Goal: Transaction & Acquisition: Subscribe to service/newsletter

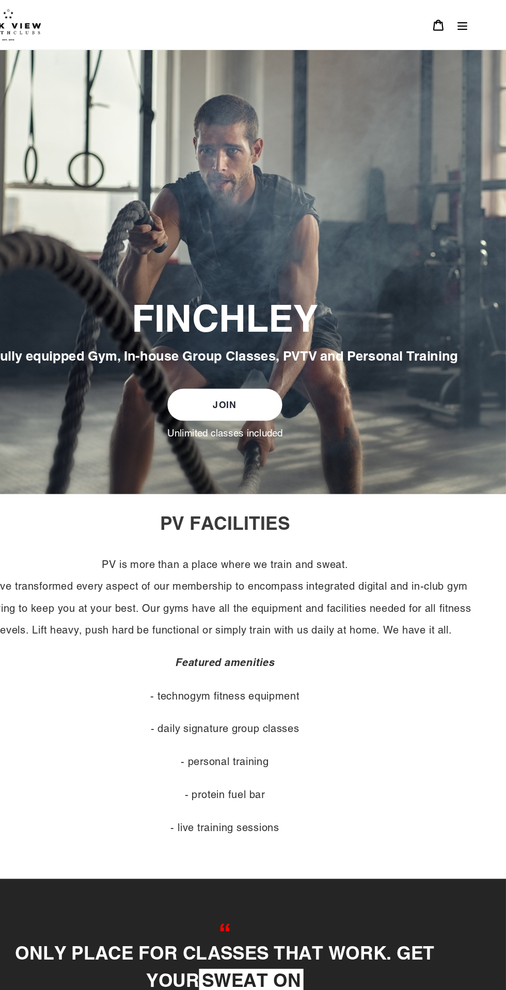
click at [463, 25] on icon "Menu" at bounding box center [466, 23] width 10 height 10
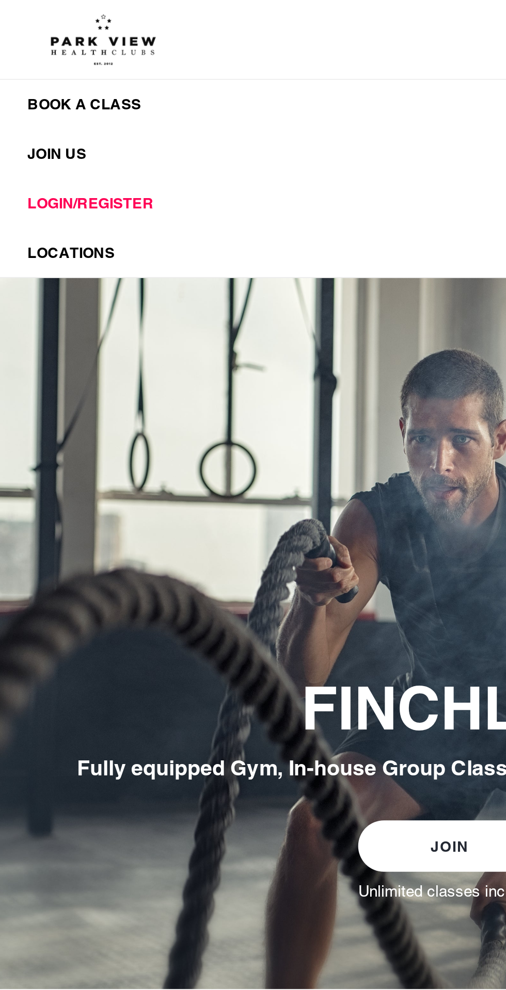
click at [58, 125] on button "LOGIN/REGISTER" at bounding box center [253, 115] width 506 height 28
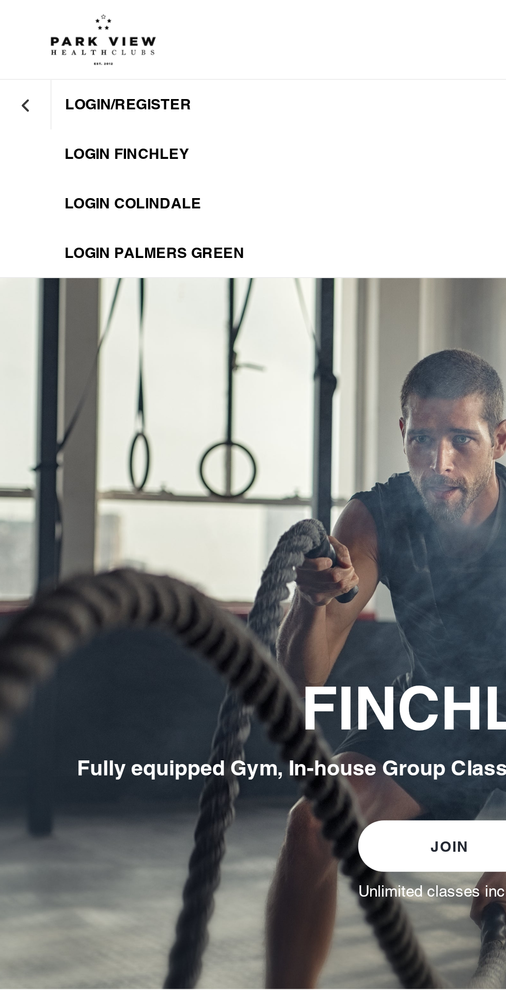
click at [94, 89] on span "LOGIN FINCHLEY" at bounding box center [71, 87] width 70 height 10
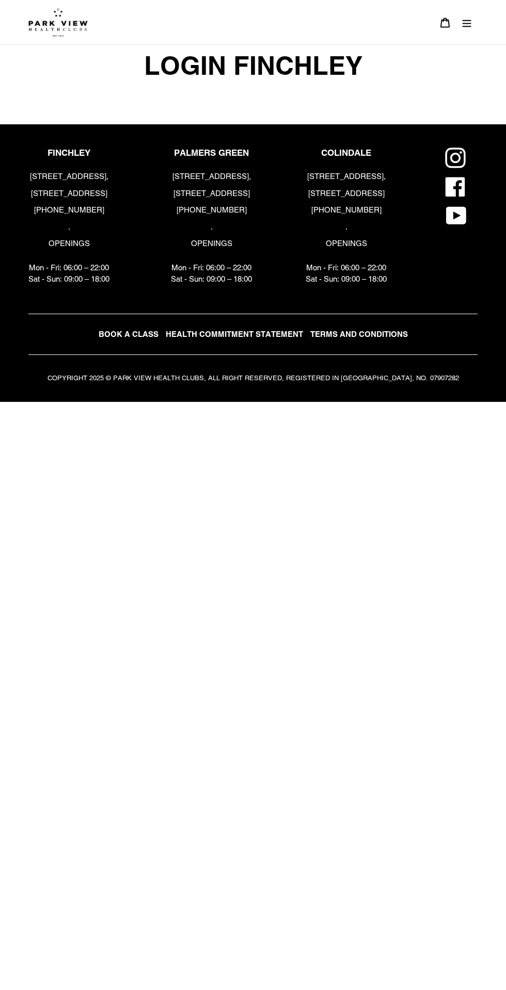
click at [140, 334] on span "BOOK A CLASS" at bounding box center [129, 334] width 60 height 9
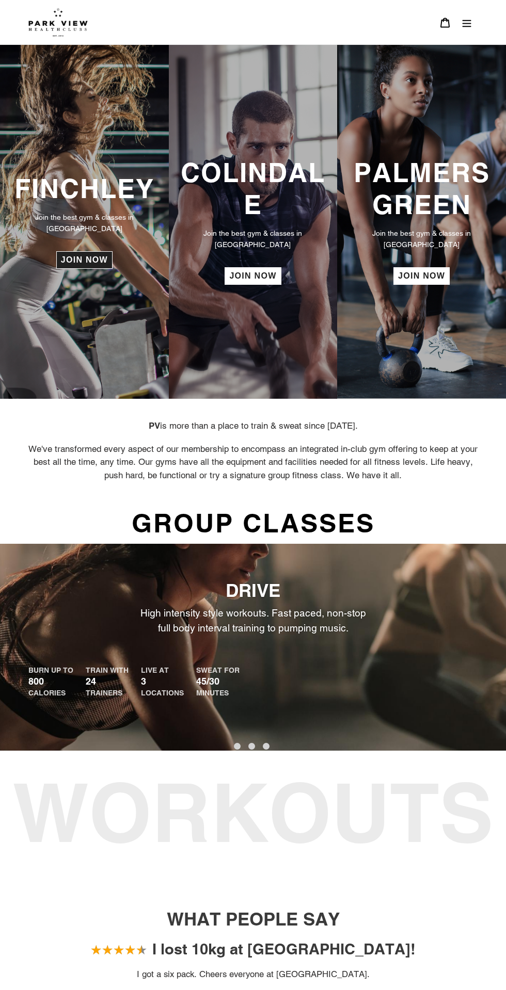
click at [92, 252] on link "JOIN NOW" at bounding box center [84, 260] width 56 height 18
